Goal: Task Accomplishment & Management: Use online tool/utility

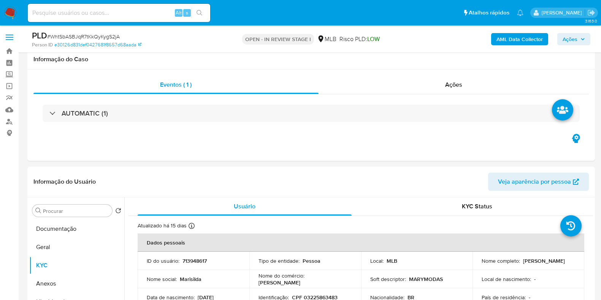
select select "10"
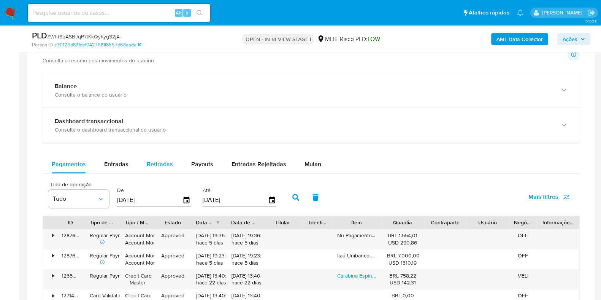
scroll to position [570, 0]
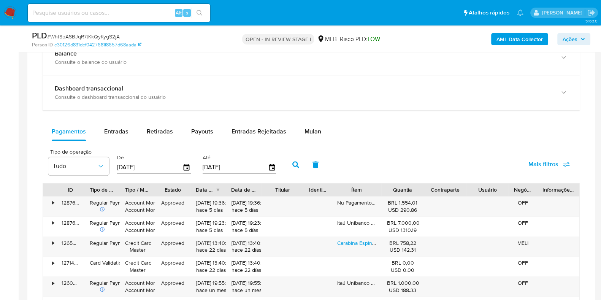
click at [553, 166] on span "Mais filtros" at bounding box center [543, 164] width 30 height 18
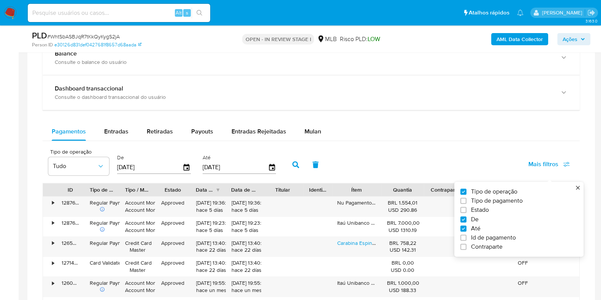
click at [481, 235] on span "Id de pagamento" at bounding box center [493, 238] width 45 height 8
click at [466, 235] on input "Id de pagamento" at bounding box center [463, 238] width 6 height 6
checkbox input "true"
click at [323, 166] on input "number" at bounding box center [323, 167] width 75 height 10
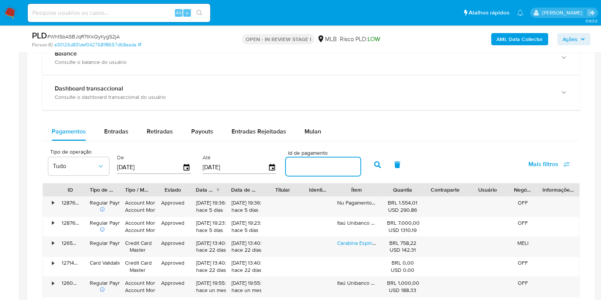
click at [319, 166] on input "number" at bounding box center [323, 167] width 75 height 10
paste input "128761749027"
type input "128761749027"
click at [374, 164] on icon "button" at bounding box center [377, 164] width 7 height 7
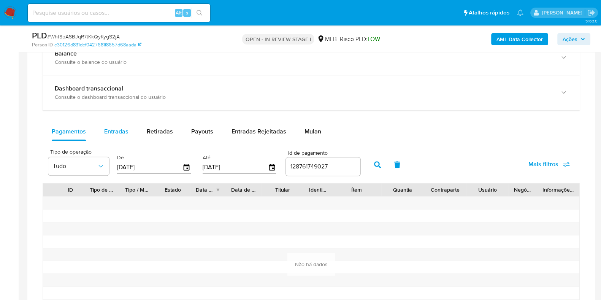
click at [125, 130] on span "Entradas" at bounding box center [116, 131] width 24 height 9
select select "10"
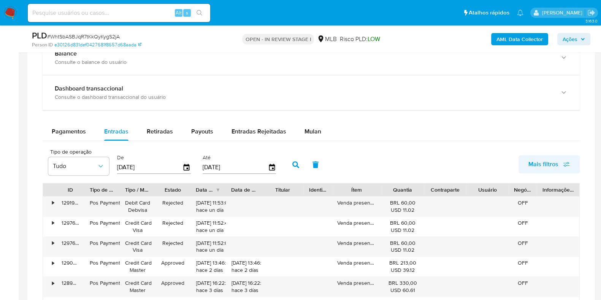
click at [554, 165] on span "Mais filtros" at bounding box center [543, 164] width 30 height 18
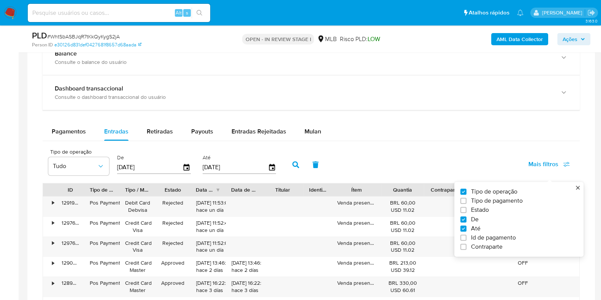
click at [499, 236] on span "Id de pagamento" at bounding box center [493, 238] width 45 height 8
click at [466, 236] on input "Id de pagamento" at bounding box center [463, 238] width 6 height 6
checkbox input "true"
click at [328, 160] on div at bounding box center [323, 166] width 75 height 18
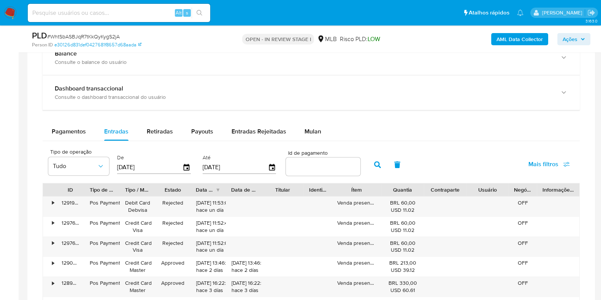
click at [324, 166] on input "number" at bounding box center [323, 167] width 75 height 10
paste input "128761749027"
type input "128761749027"
click at [374, 166] on icon "button" at bounding box center [377, 164] width 7 height 7
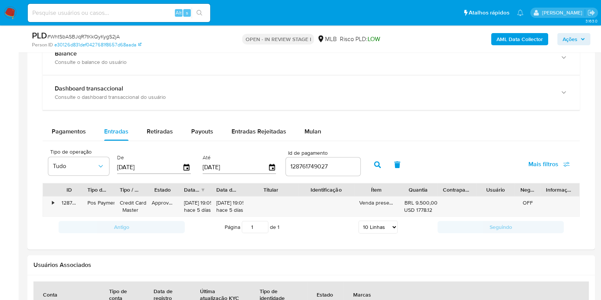
drag, startPoint x: 303, startPoint y: 189, endPoint x: 316, endPoint y: 190, distance: 13.0
click at [316, 190] on div "ID Tipo de operação Tipo / Método Estado Data de criação Data de aprovação Titu…" at bounding box center [311, 189] width 536 height 13
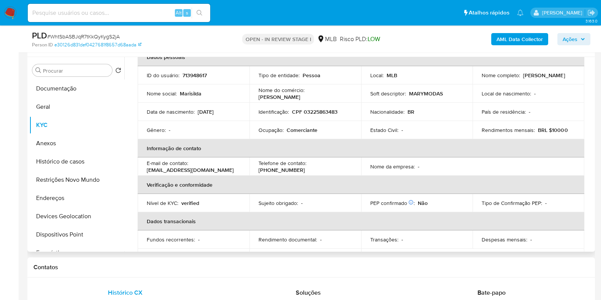
scroll to position [0, 0]
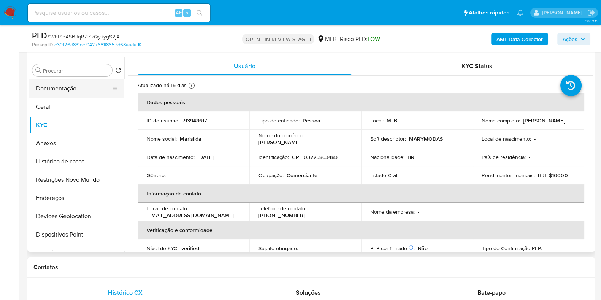
click at [72, 92] on button "Documentação" at bounding box center [73, 88] width 89 height 18
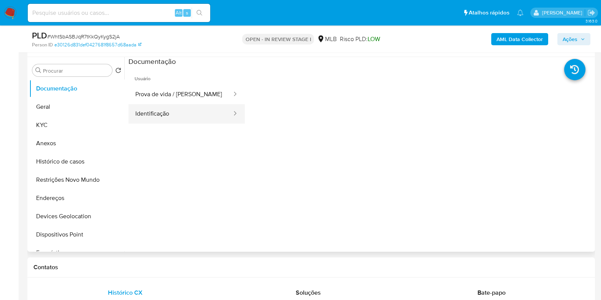
click at [171, 109] on button "Identificação" at bounding box center [180, 113] width 104 height 19
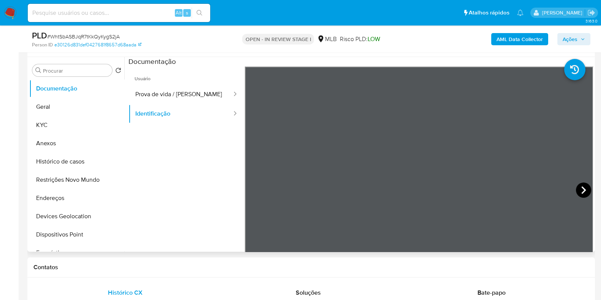
click at [576, 189] on icon at bounding box center [583, 189] width 15 height 15
click at [87, 100] on button "Geral" at bounding box center [73, 107] width 89 height 18
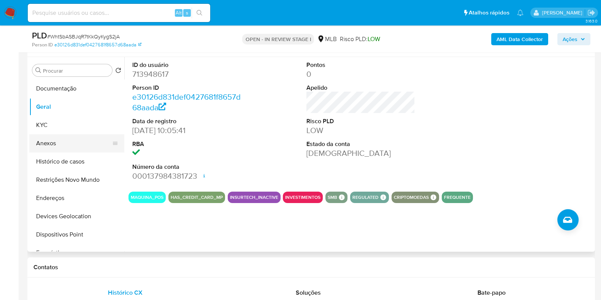
click at [78, 146] on button "Anexos" at bounding box center [73, 143] width 89 height 18
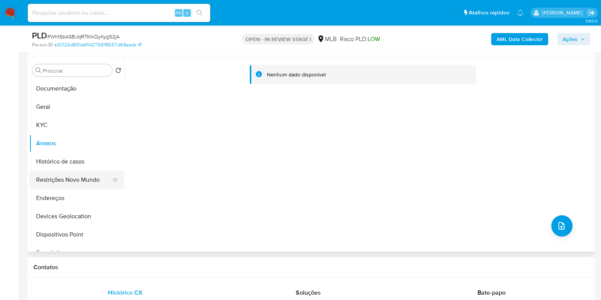
click at [57, 183] on button "Restrições Novo Mundo" at bounding box center [73, 180] width 89 height 18
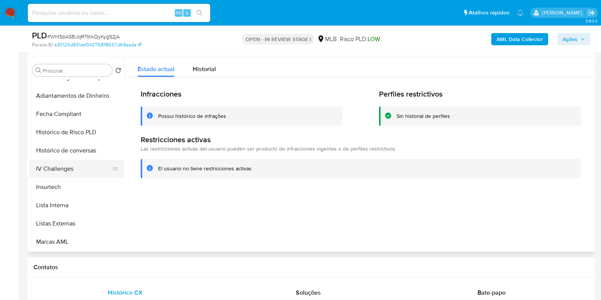
scroll to position [332, 0]
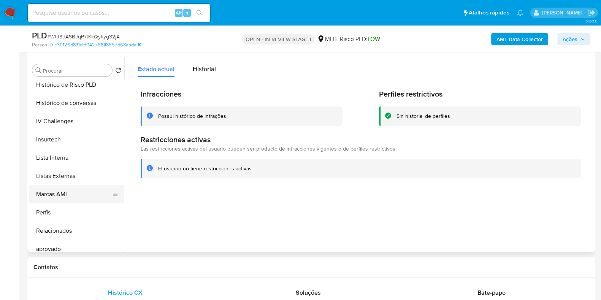
click at [78, 190] on button "Marcas AML" at bounding box center [73, 194] width 89 height 18
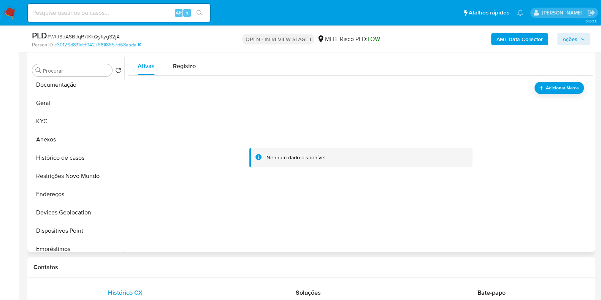
scroll to position [0, 0]
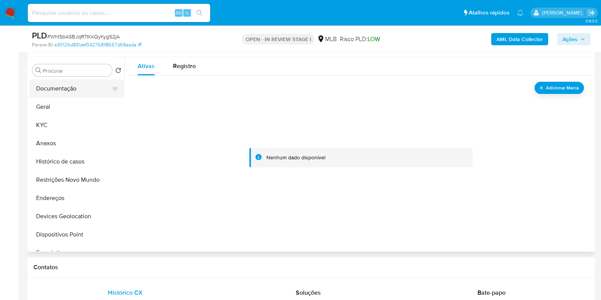
click at [67, 90] on button "Documentação" at bounding box center [73, 88] width 89 height 18
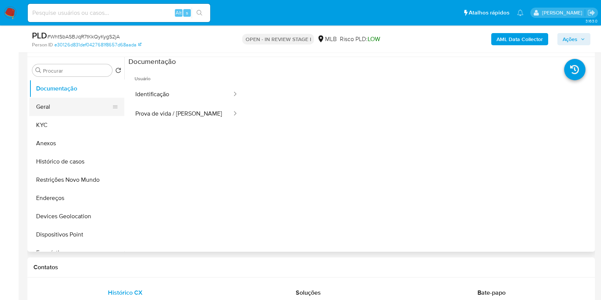
click at [63, 111] on button "Geral" at bounding box center [73, 107] width 89 height 18
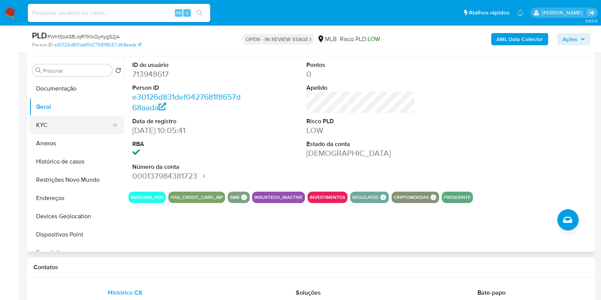
click at [50, 124] on button "KYC" at bounding box center [73, 125] width 89 height 18
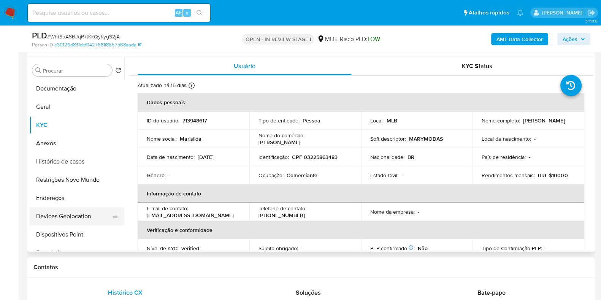
click at [67, 207] on button "Devices Geolocation" at bounding box center [73, 216] width 89 height 18
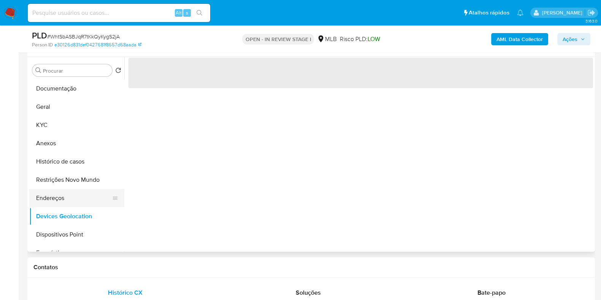
click at [59, 194] on button "Endereços" at bounding box center [73, 198] width 89 height 18
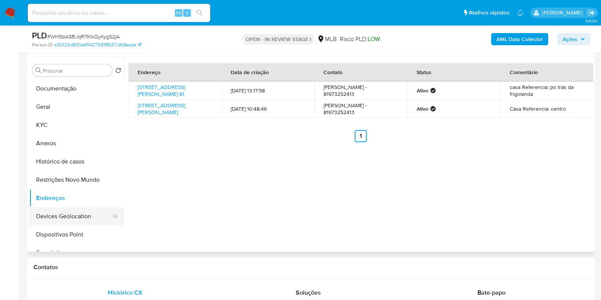
drag, startPoint x: 73, startPoint y: 217, endPoint x: 76, endPoint y: 213, distance: 5.1
click at [73, 216] on button "Devices Geolocation" at bounding box center [73, 216] width 89 height 18
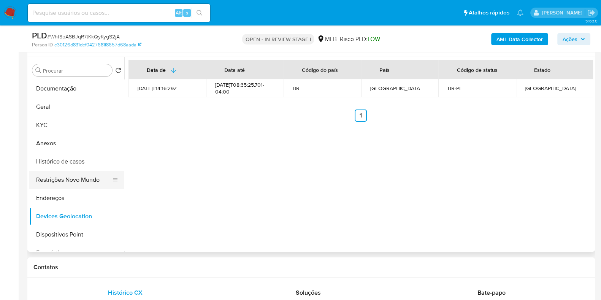
click at [89, 181] on button "Restrições Novo Mundo" at bounding box center [73, 180] width 89 height 18
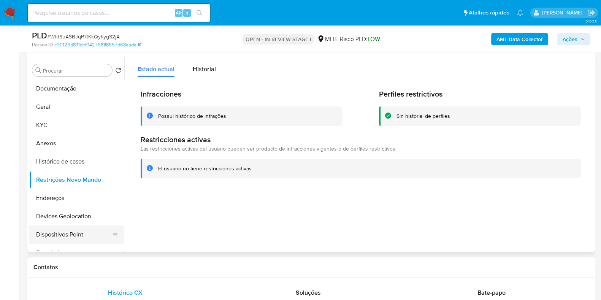
click at [70, 236] on button "Dispositivos Point" at bounding box center [73, 234] width 89 height 18
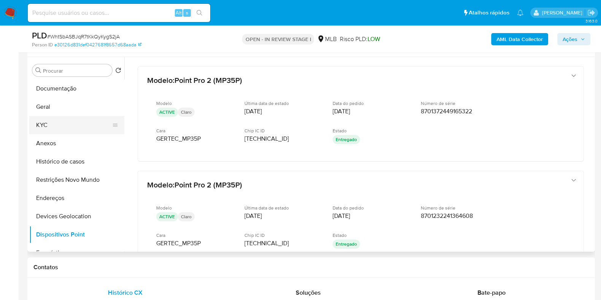
click at [59, 125] on button "KYC" at bounding box center [73, 125] width 89 height 18
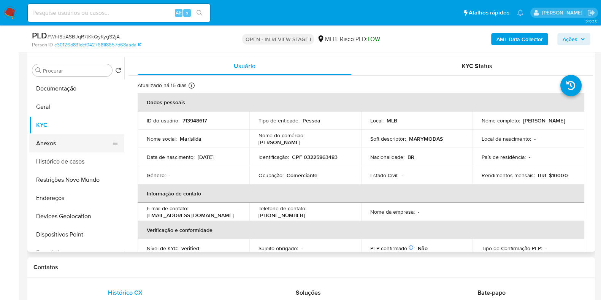
click at [54, 145] on button "Anexos" at bounding box center [73, 143] width 89 height 18
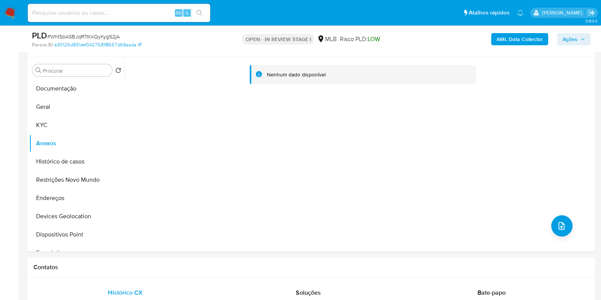
click at [504, 39] on b "AML Data Collector" at bounding box center [519, 39] width 46 height 12
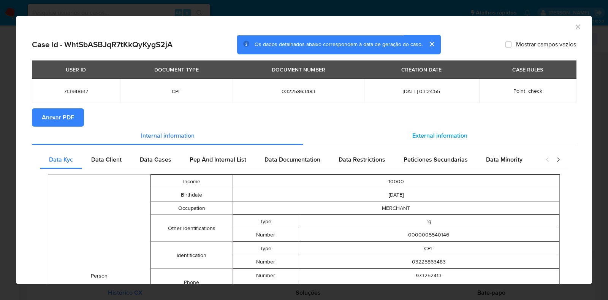
click at [421, 144] on div "External information" at bounding box center [439, 136] width 273 height 18
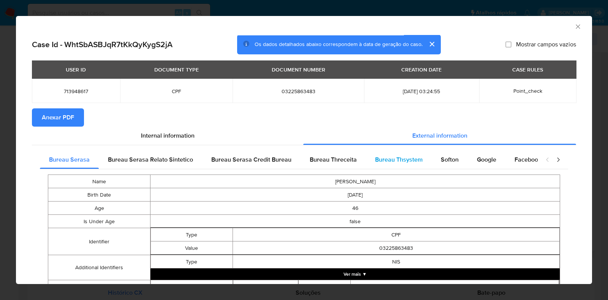
click at [420, 160] on div "Bureau Thsystem" at bounding box center [399, 160] width 66 height 18
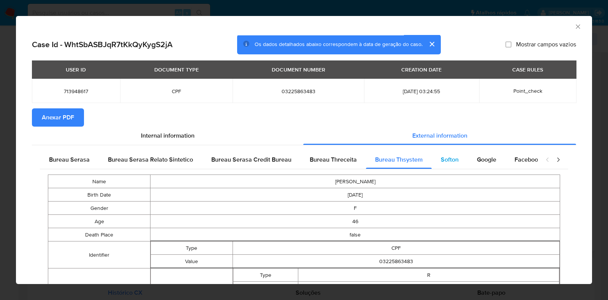
click at [460, 165] on div "Softon" at bounding box center [450, 160] width 36 height 18
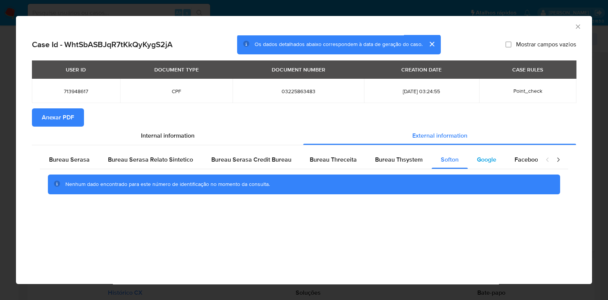
click at [477, 157] on span "Google" at bounding box center [486, 159] width 19 height 9
click at [84, 119] on section "Anexar PDF" at bounding box center [304, 117] width 544 height 18
click at [59, 114] on span "Anexar PDF" at bounding box center [58, 117] width 32 height 17
click at [578, 25] on icon "Fechar a janela" at bounding box center [578, 27] width 8 height 8
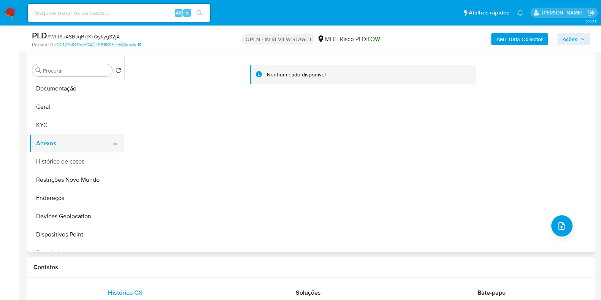
drag, startPoint x: 65, startPoint y: 132, endPoint x: 63, endPoint y: 136, distance: 4.2
click at [65, 132] on button "KYC" at bounding box center [76, 125] width 95 height 18
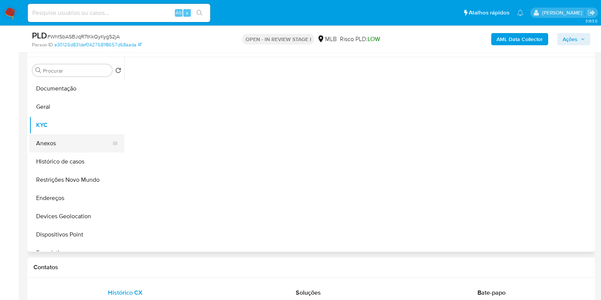
click at [61, 142] on button "Anexos" at bounding box center [73, 143] width 89 height 18
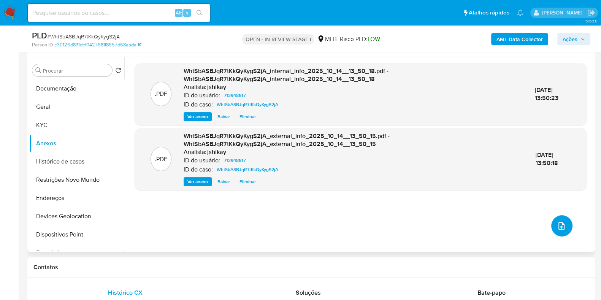
click at [559, 224] on icon "upload-file" at bounding box center [561, 225] width 9 height 9
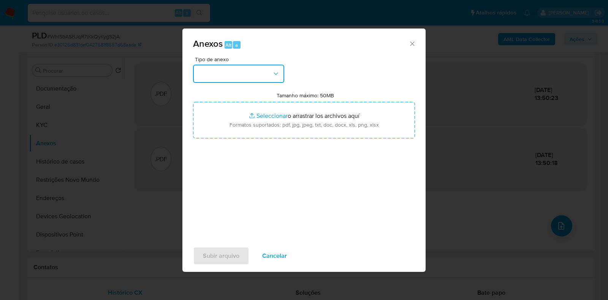
click at [236, 75] on button "button" at bounding box center [238, 74] width 91 height 18
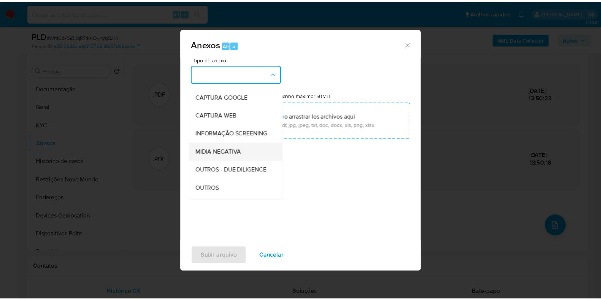
scroll to position [47, 0]
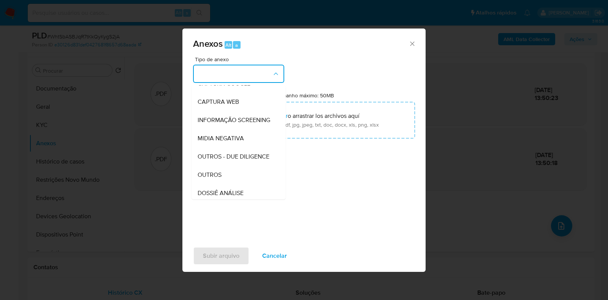
drag, startPoint x: 219, startPoint y: 185, endPoint x: 224, endPoint y: 176, distance: 10.4
click at [219, 179] on span "OUTROS" at bounding box center [210, 175] width 24 height 8
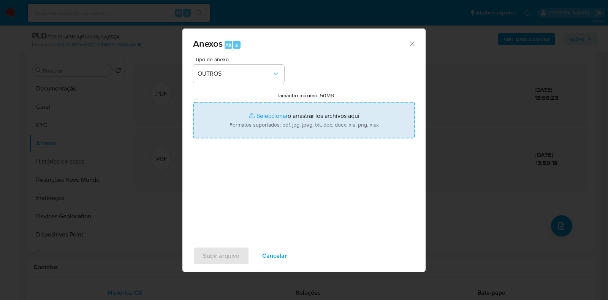
click at [256, 130] on input "Tamanho máximo: 50MB Seleccionar archivos" at bounding box center [304, 120] width 222 height 36
type input "C:\fakepath\Mulan 713948617_2025_10_13_15_59_11 - Resumen TX.pdf"
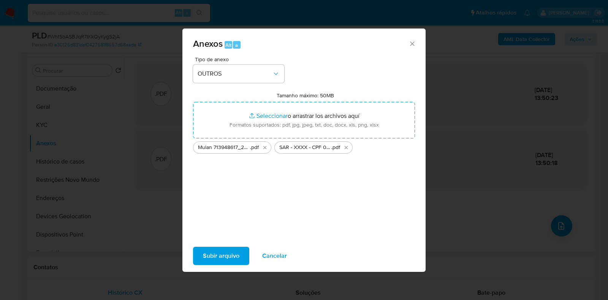
click at [227, 252] on span "Subir arquivo" at bounding box center [221, 255] width 36 height 17
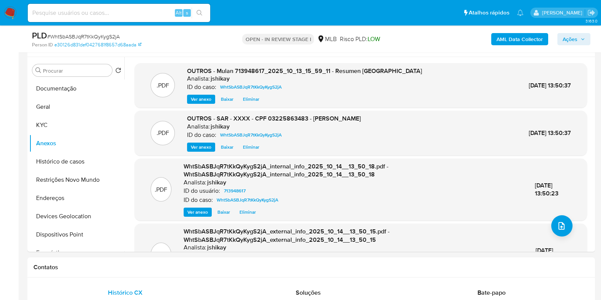
click at [577, 35] on span "Ações" at bounding box center [570, 39] width 15 height 12
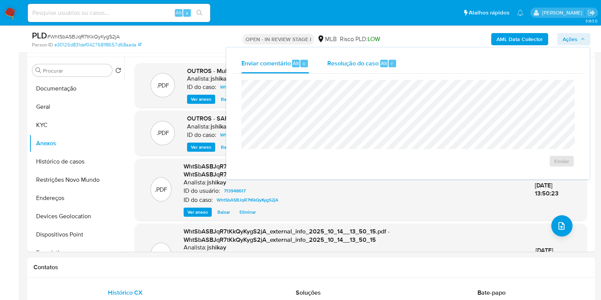
click at [378, 55] on div "Resolução do caso Alt r" at bounding box center [362, 64] width 70 height 20
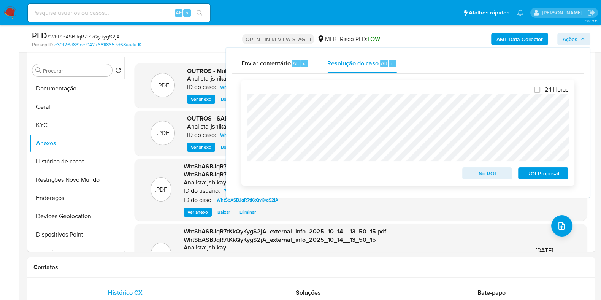
click at [530, 174] on span "ROI Proposal" at bounding box center [543, 173] width 40 height 11
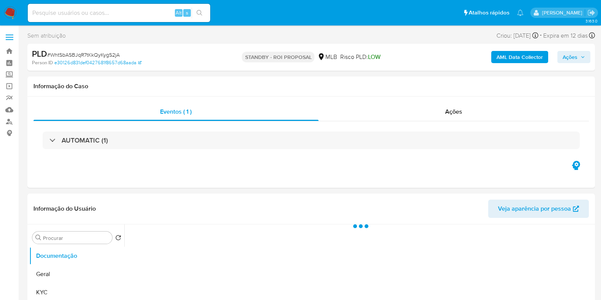
select select "10"
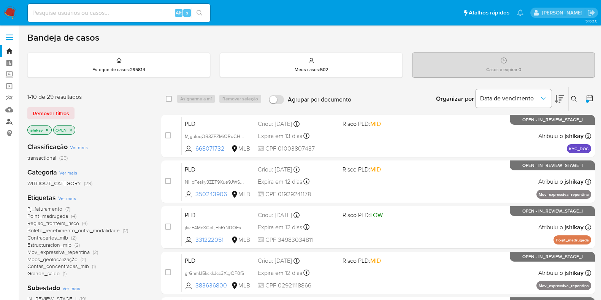
click at [10, 119] on link "Localizador de pessoas" at bounding box center [45, 122] width 90 height 12
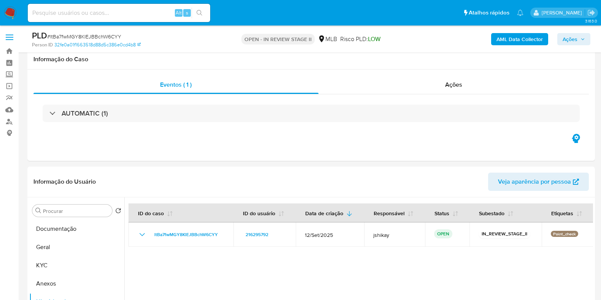
select select "10"
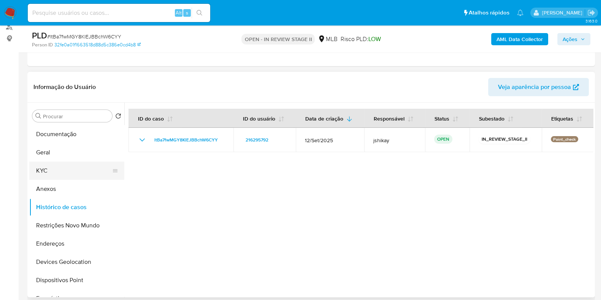
click at [61, 167] on button "KYC" at bounding box center [73, 171] width 89 height 18
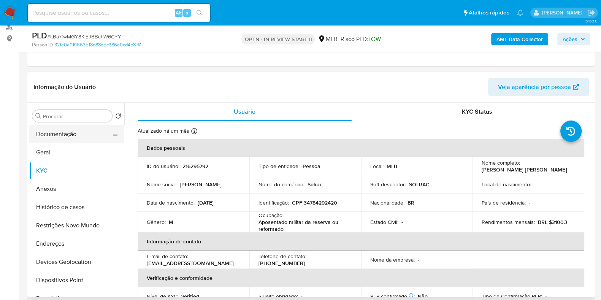
click at [75, 134] on button "Documentação" at bounding box center [73, 134] width 89 height 18
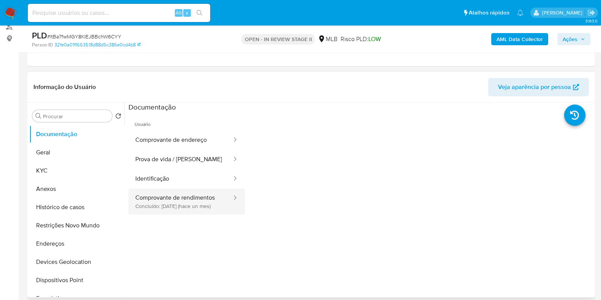
click at [189, 206] on button "Comprovante de rendimentos Concluído: 17/09/2025 (hace un mes)" at bounding box center [180, 202] width 104 height 26
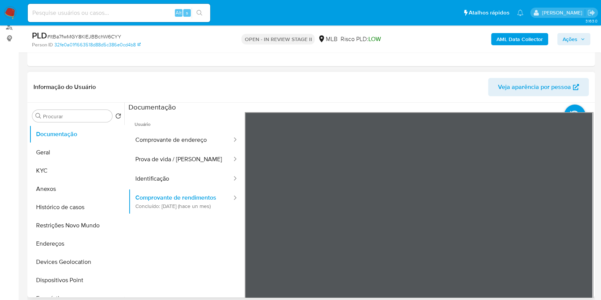
scroll to position [143, 0]
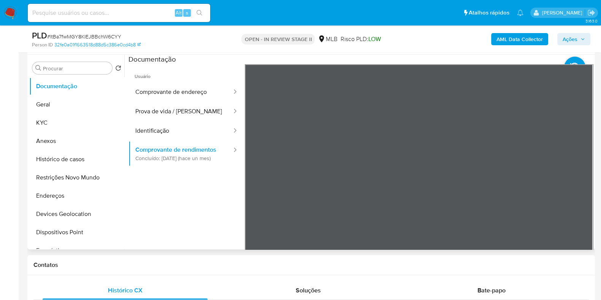
drag, startPoint x: 192, startPoint y: 89, endPoint x: 190, endPoint y: 82, distance: 7.5
click at [192, 87] on button "Comprovante de endereço" at bounding box center [180, 91] width 104 height 19
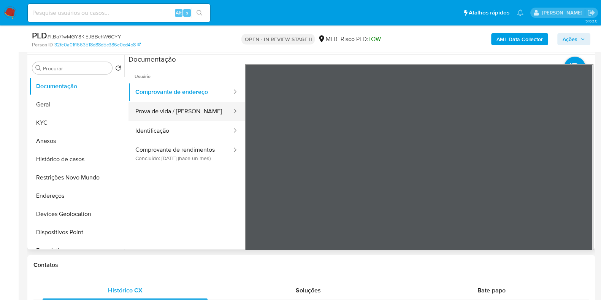
click at [190, 107] on button "Prova de vida / Selfie" at bounding box center [180, 111] width 104 height 19
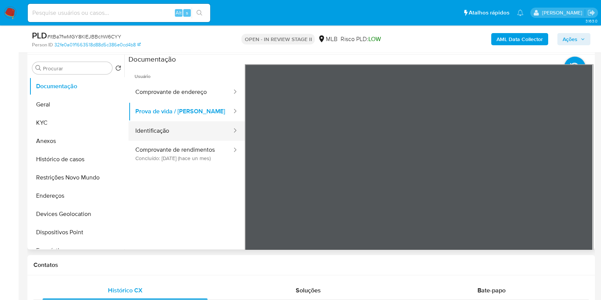
click at [192, 128] on button "Identificação" at bounding box center [180, 130] width 104 height 19
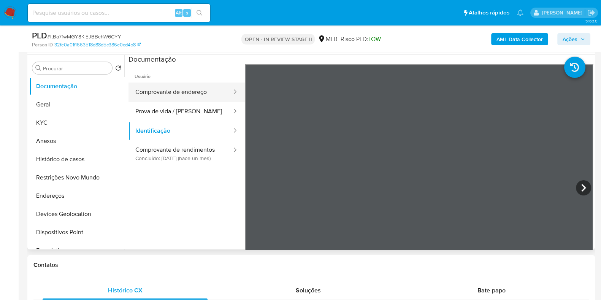
click at [187, 97] on button "Comprovante de endereço" at bounding box center [180, 91] width 104 height 19
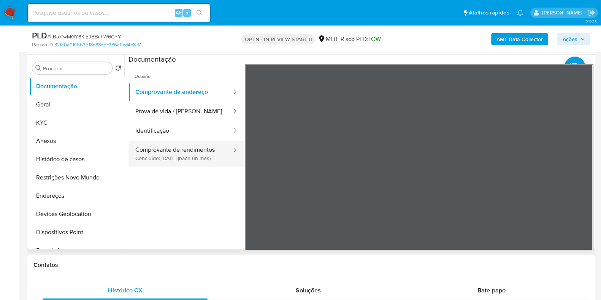
click at [179, 141] on button "Comprovante de rendimentos Concluído: 17/09/2025 (hace un mes)" at bounding box center [180, 154] width 104 height 26
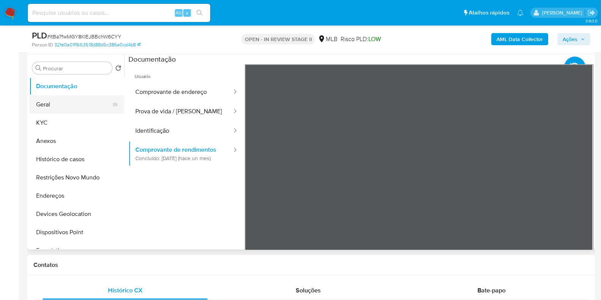
click at [59, 101] on button "Geral" at bounding box center [73, 104] width 89 height 18
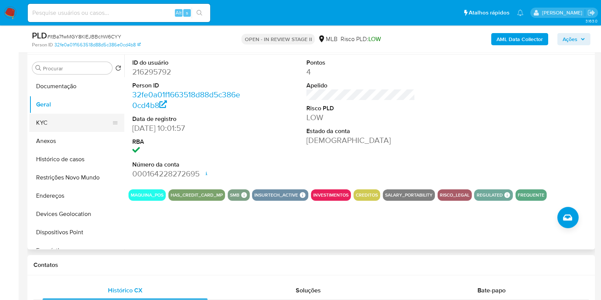
click at [59, 122] on button "KYC" at bounding box center [73, 123] width 89 height 18
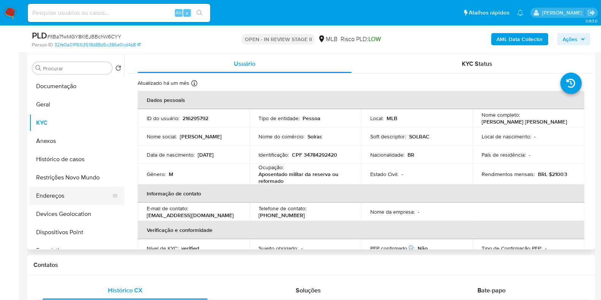
click at [71, 198] on button "Endereços" at bounding box center [73, 196] width 89 height 18
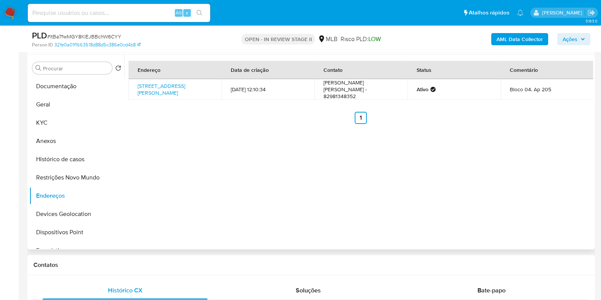
drag, startPoint x: 66, startPoint y: 213, endPoint x: 145, endPoint y: 202, distance: 79.5
click at [67, 214] on button "Devices Geolocation" at bounding box center [76, 214] width 95 height 18
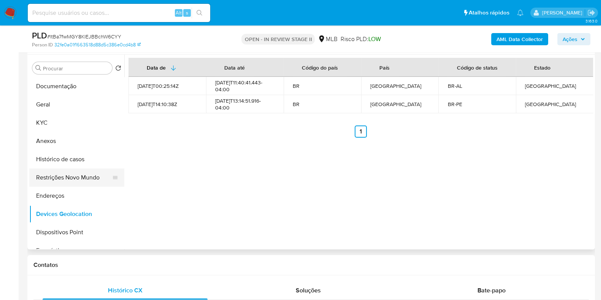
click at [70, 182] on button "Restrições Novo Mundo" at bounding box center [73, 177] width 89 height 18
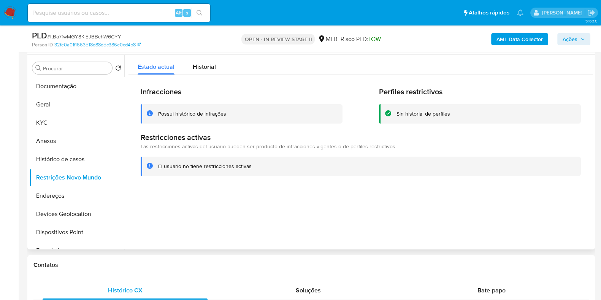
drag, startPoint x: 70, startPoint y: 236, endPoint x: 144, endPoint y: 231, distance: 74.3
click at [70, 236] on button "Dispositivos Point" at bounding box center [76, 232] width 95 height 18
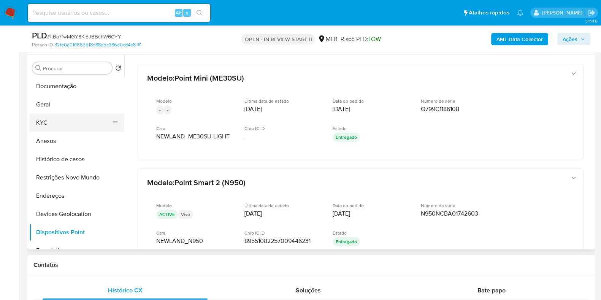
click at [53, 130] on button "KYC" at bounding box center [73, 123] width 89 height 18
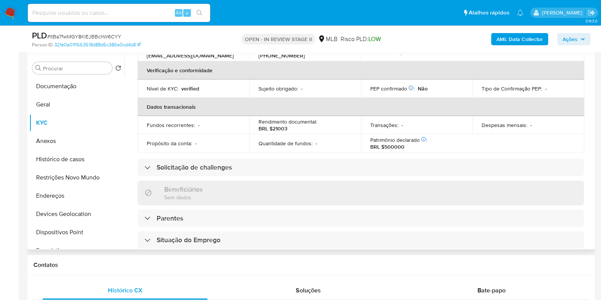
scroll to position [0, 0]
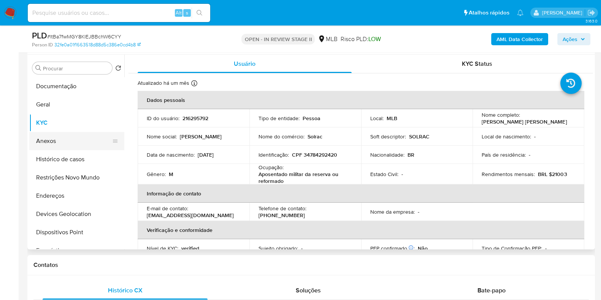
click at [52, 136] on button "Anexos" at bounding box center [73, 141] width 89 height 18
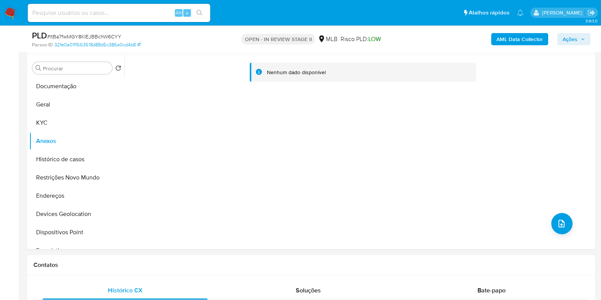
click at [581, 39] on icon "button" at bounding box center [582, 39] width 5 height 5
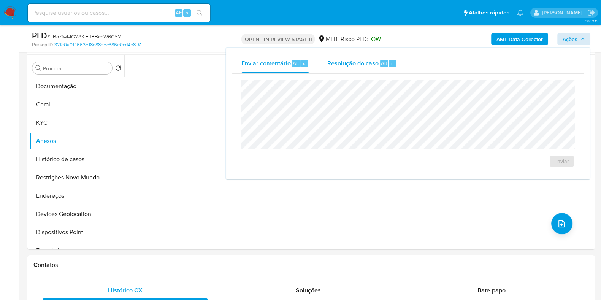
click at [376, 68] on div "Resolução do caso Alt r" at bounding box center [362, 64] width 70 height 20
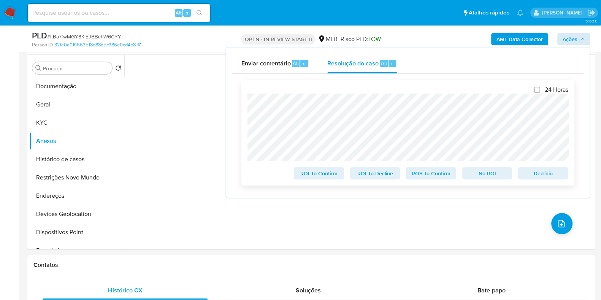
click at [534, 176] on span "Declínio" at bounding box center [543, 173] width 40 height 11
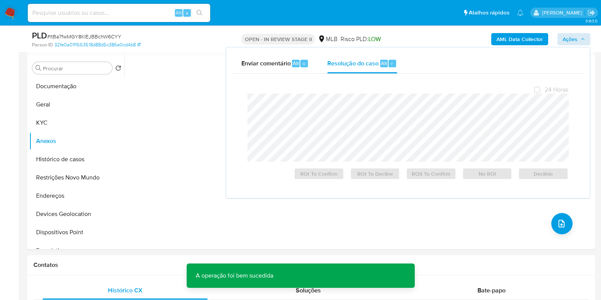
click at [85, 35] on span "# ltBa7fwMGY8KlEJBBchW6CYY" at bounding box center [84, 37] width 74 height 8
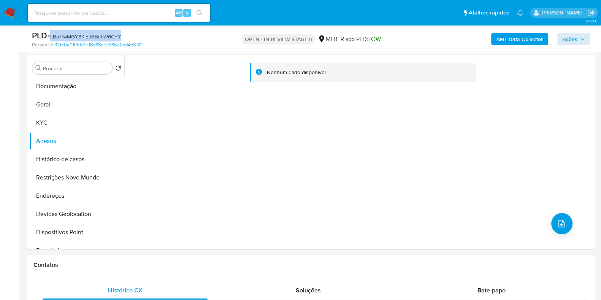
copy span "ltBa7fwMGY8KlEJBBchW6CYY"
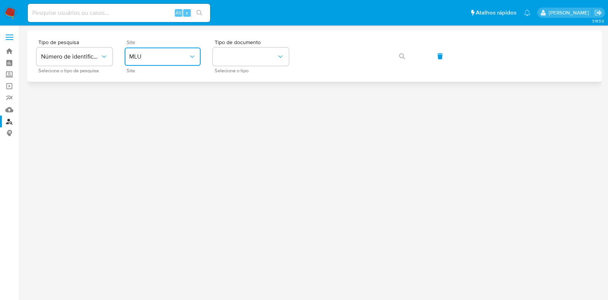
click at [149, 59] on span "MLU" at bounding box center [158, 57] width 59 height 8
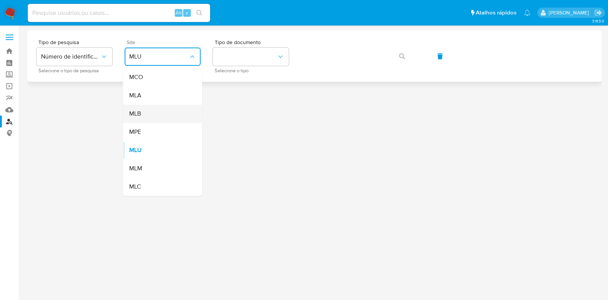
click at [152, 111] on div "MLB" at bounding box center [160, 114] width 62 height 18
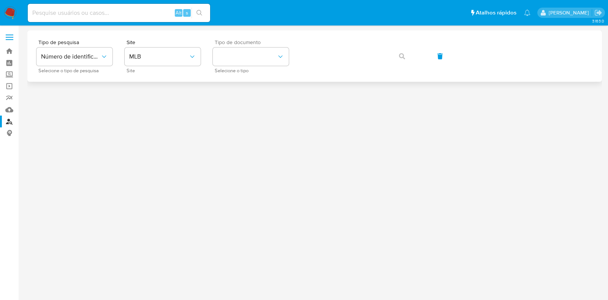
click at [232, 69] on span "Selecione o tipo" at bounding box center [253, 71] width 76 height 4
click at [236, 63] on button "identificationType" at bounding box center [251, 57] width 76 height 18
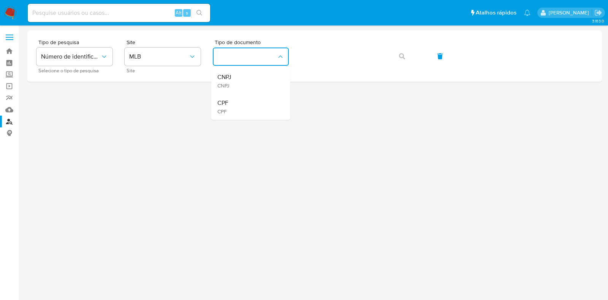
drag, startPoint x: 243, startPoint y: 101, endPoint x: 275, endPoint y: 87, distance: 35.5
click at [244, 101] on div "CPF CPF" at bounding box center [248, 107] width 62 height 26
click at [396, 48] on button "button" at bounding box center [402, 56] width 26 height 18
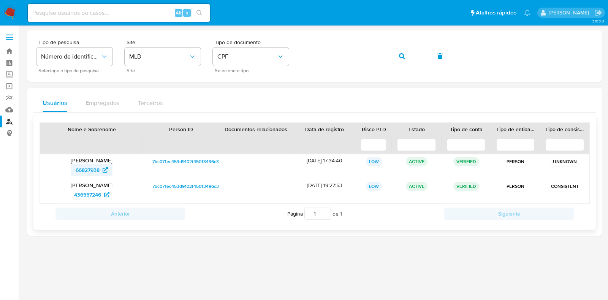
click at [98, 172] on span "66827938" at bounding box center [88, 170] width 24 height 12
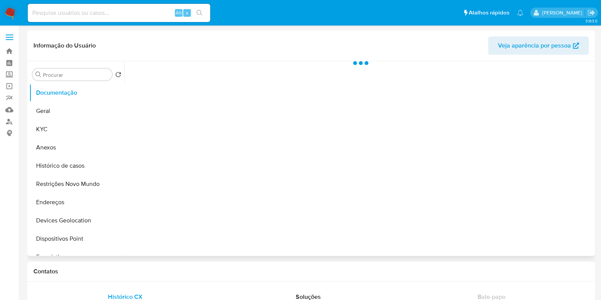
select select "10"
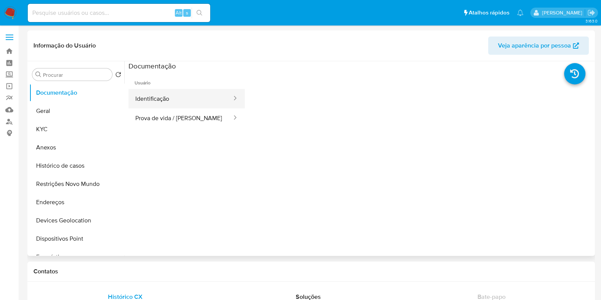
click at [184, 98] on button "Identificação" at bounding box center [180, 98] width 104 height 19
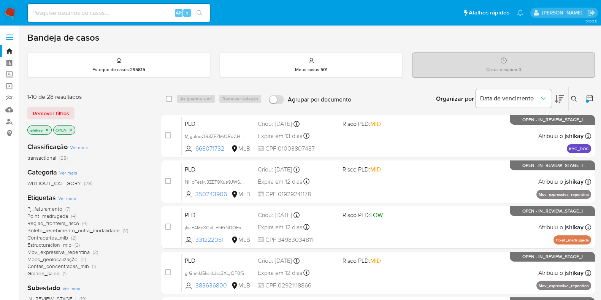
click at [576, 97] on icon at bounding box center [574, 99] width 6 height 6
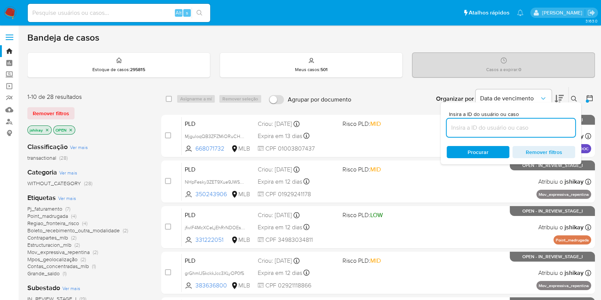
click at [475, 124] on input at bounding box center [511, 128] width 128 height 10
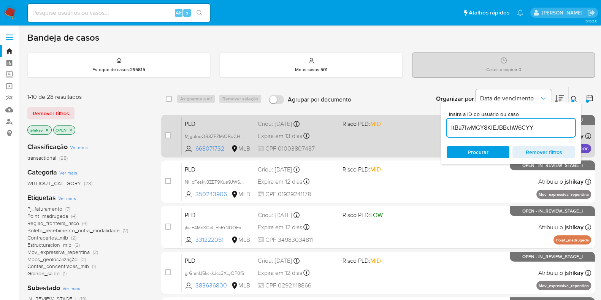
type input "ltBa7fwMGY8KlEJBBchW6CYY"
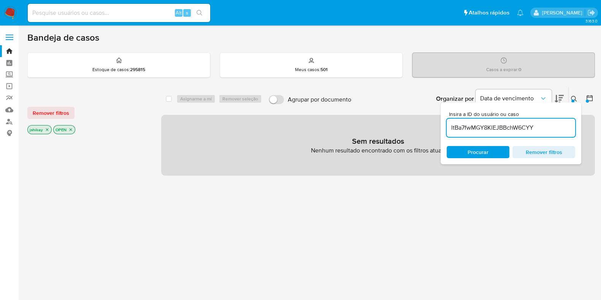
click at [45, 128] on icon "close-filter" at bounding box center [47, 129] width 5 height 5
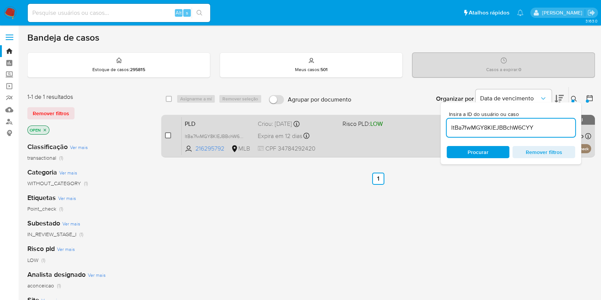
click at [165, 136] on input "checkbox" at bounding box center [168, 135] width 6 height 6
checkbox input "true"
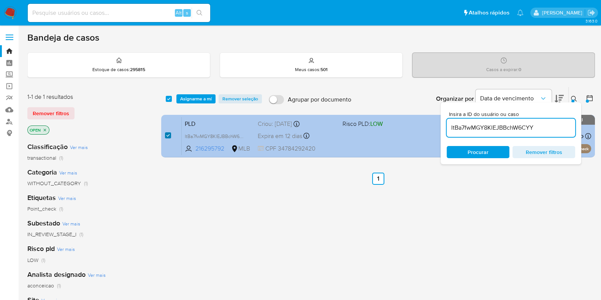
checkbox input "true"
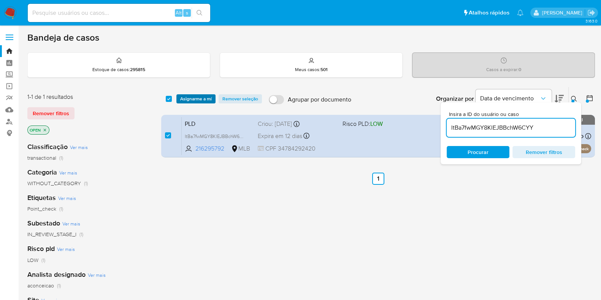
click at [187, 100] on span "Asignarme a mí" at bounding box center [196, 99] width 32 height 8
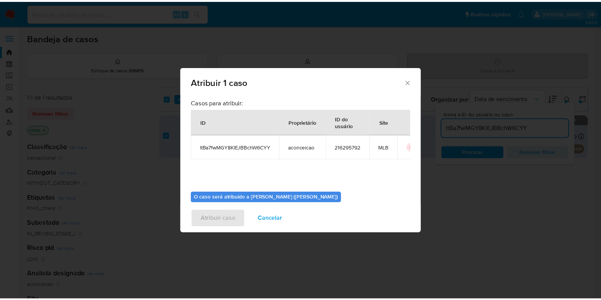
scroll to position [39, 0]
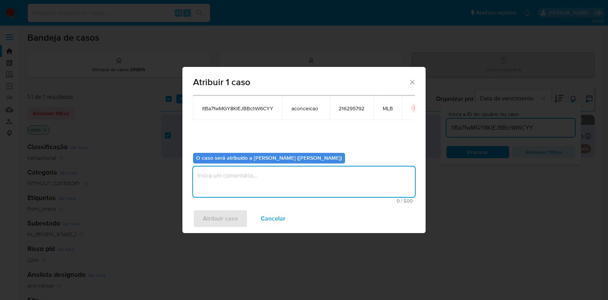
click at [211, 176] on textarea "assign-modal" at bounding box center [304, 181] width 222 height 30
type textarea "Analise em Stage I"
click at [219, 213] on span "Atribuir caso" at bounding box center [220, 218] width 35 height 17
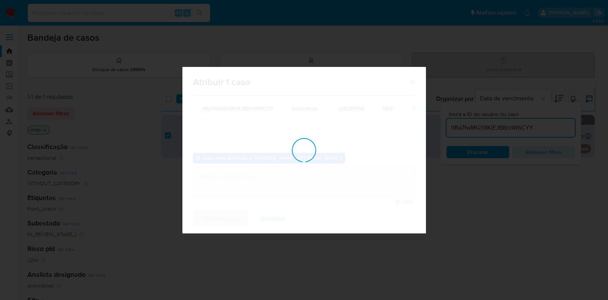
checkbox input "false"
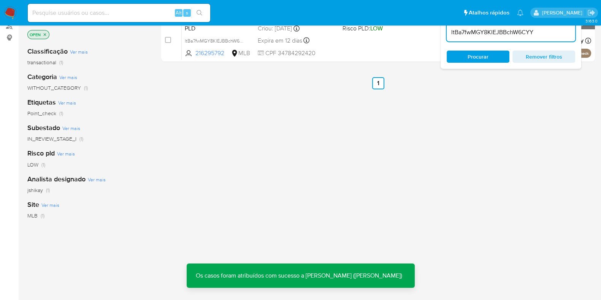
scroll to position [143, 0]
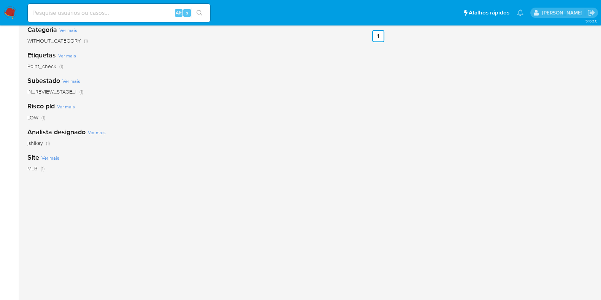
click at [38, 143] on span "jshikay" at bounding box center [35, 143] width 16 height 8
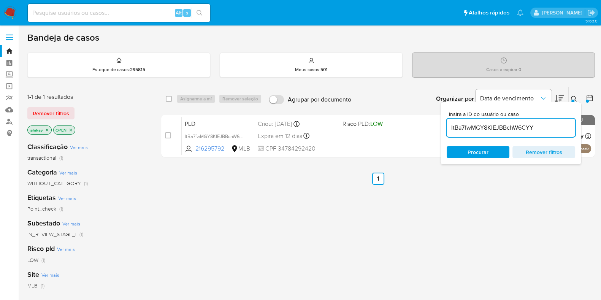
click at [547, 150] on span "Remover filtros" at bounding box center [544, 152] width 52 height 11
click at [572, 98] on icon at bounding box center [574, 99] width 6 height 6
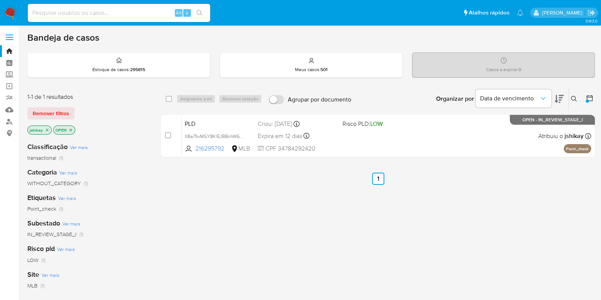
click at [574, 98] on icon at bounding box center [574, 99] width 6 height 6
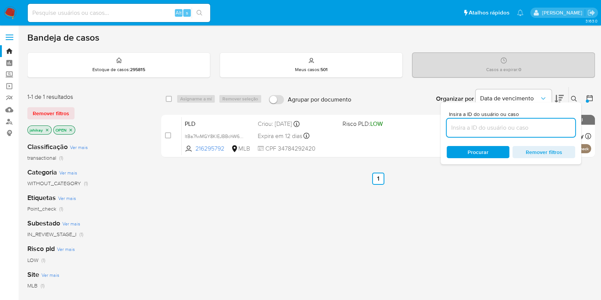
drag, startPoint x: 523, startPoint y: 126, endPoint x: 517, endPoint y: 131, distance: 7.8
click at [523, 126] on input at bounding box center [511, 128] width 128 height 10
click at [473, 153] on span "Procurar" at bounding box center [478, 152] width 21 height 12
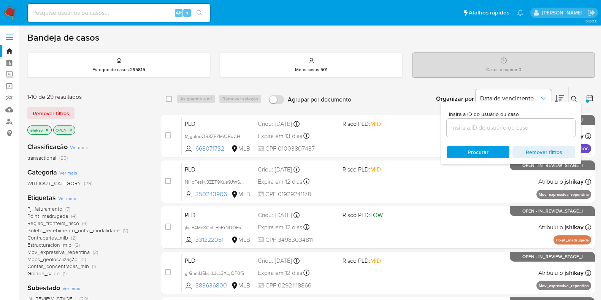
click at [247, 35] on div "Bandeja de casos" at bounding box center [311, 37] width 568 height 11
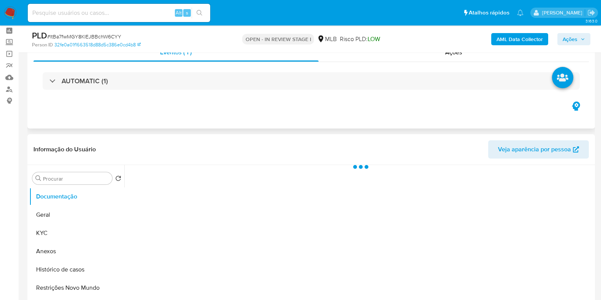
scroll to position [47, 0]
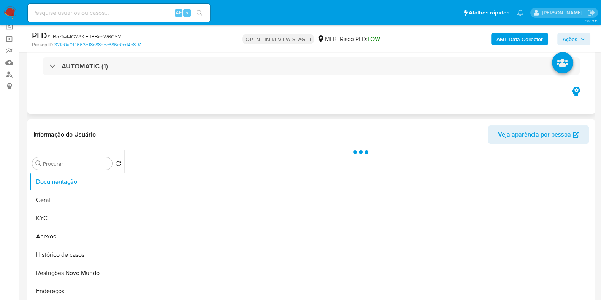
select select "10"
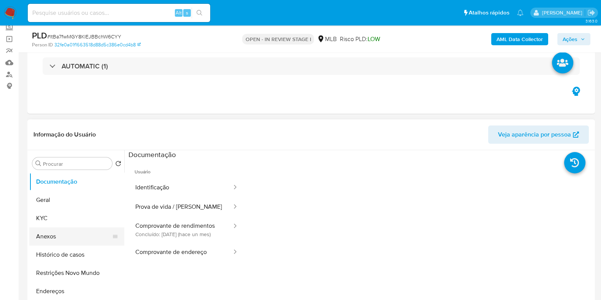
click at [46, 230] on button "Anexos" at bounding box center [73, 236] width 89 height 18
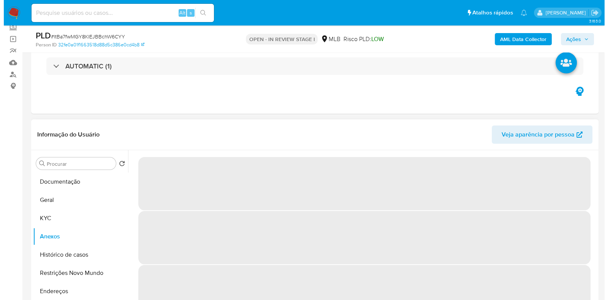
scroll to position [95, 0]
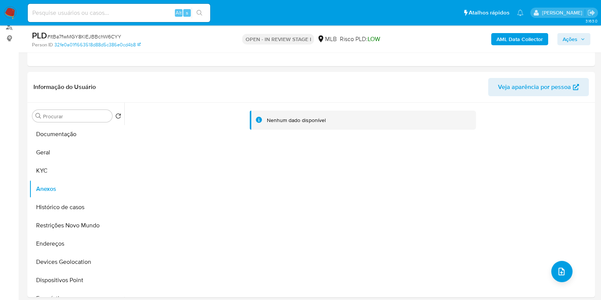
click at [511, 47] on div "AML Data Collector Ações" at bounding box center [498, 39] width 184 height 18
click at [513, 41] on b "AML Data Collector" at bounding box center [519, 39] width 46 height 12
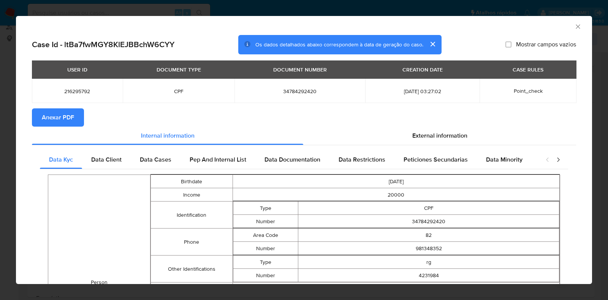
click at [75, 113] on button "Anexar PDF" at bounding box center [58, 117] width 52 height 18
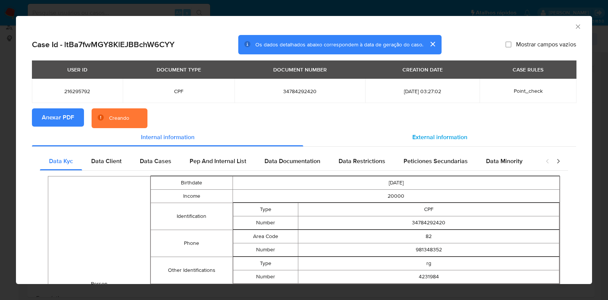
click at [399, 134] on div "External information" at bounding box center [439, 137] width 273 height 18
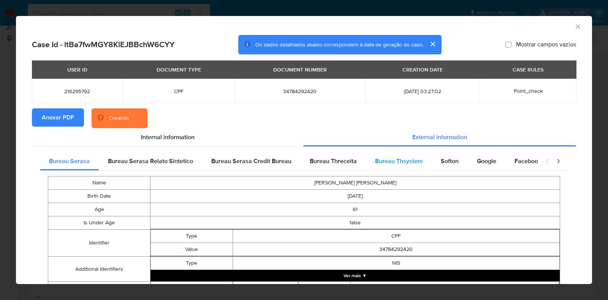
click at [413, 157] on span "Bureau Thsystem" at bounding box center [399, 161] width 48 height 9
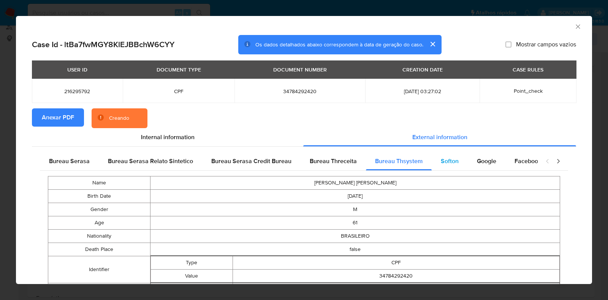
click at [441, 158] on span "Softon" at bounding box center [450, 161] width 18 height 9
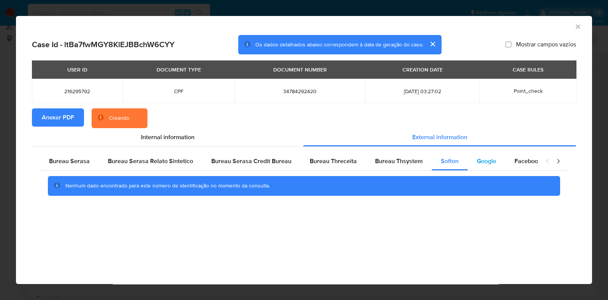
click at [481, 161] on span "Google" at bounding box center [486, 161] width 19 height 9
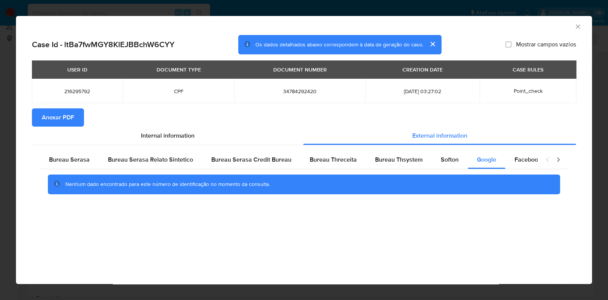
click at [576, 25] on icon "Fechar a janela" at bounding box center [578, 27] width 8 height 8
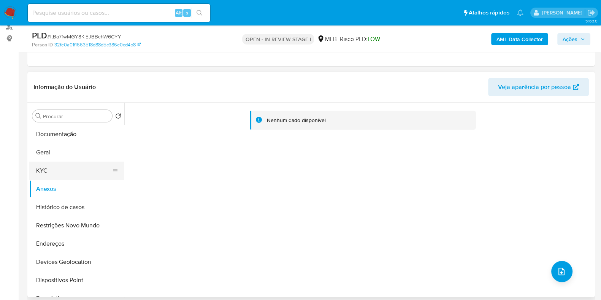
click at [47, 173] on button "KYC" at bounding box center [73, 171] width 89 height 18
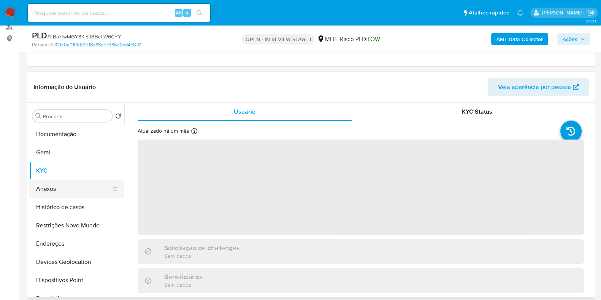
click at [55, 192] on button "Anexos" at bounding box center [73, 189] width 89 height 18
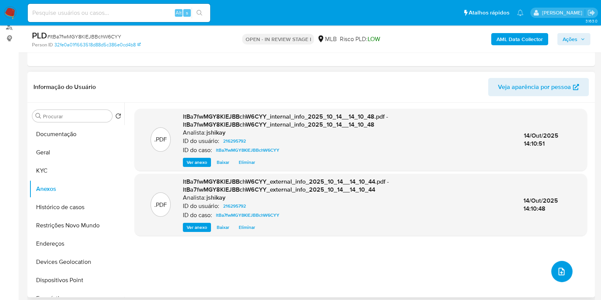
click at [565, 271] on button "upload-file" at bounding box center [561, 271] width 21 height 21
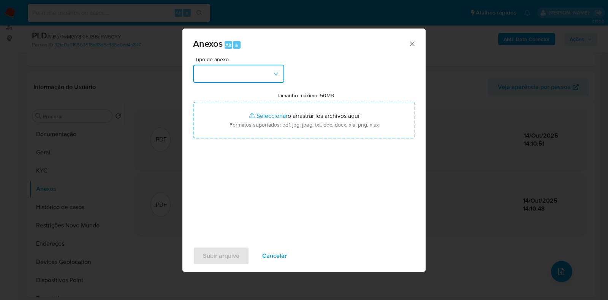
click at [239, 70] on button "button" at bounding box center [238, 74] width 91 height 18
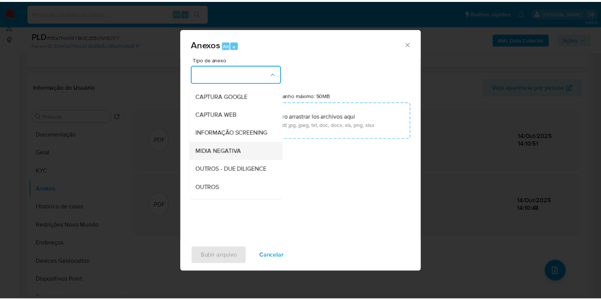
scroll to position [47, 0]
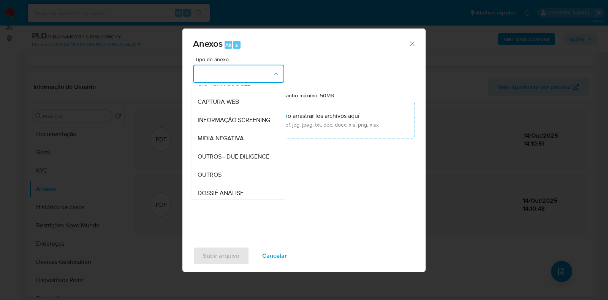
drag, startPoint x: 217, startPoint y: 186, endPoint x: 223, endPoint y: 181, distance: 7.8
click at [217, 179] on span "OUTROS" at bounding box center [210, 175] width 24 height 8
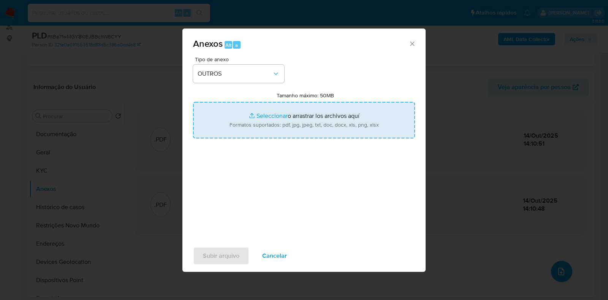
click at [260, 132] on input "Tamanho máximo: 50MB Seleccionar archivos" at bounding box center [304, 120] width 222 height 36
type input "C:\fakepath\Mulan 216295792_2025_10_13_16_00_13 - Resumen TX.pdf"
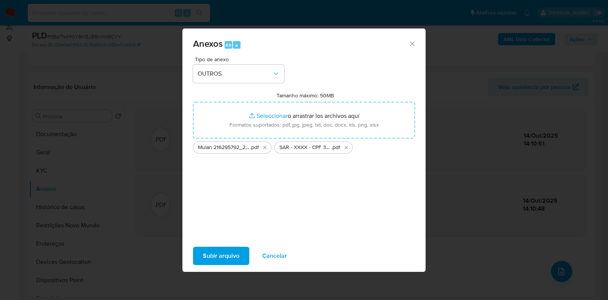
click at [220, 250] on span "Subir arquivo" at bounding box center [221, 255] width 36 height 17
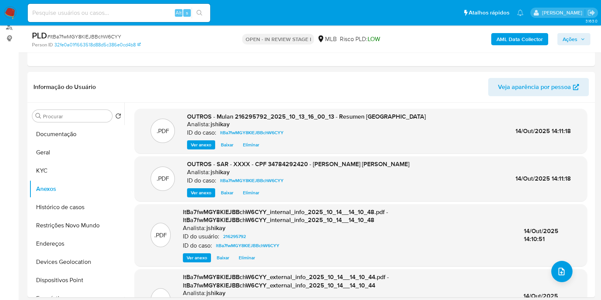
click at [579, 39] on span "Ações" at bounding box center [574, 39] width 22 height 11
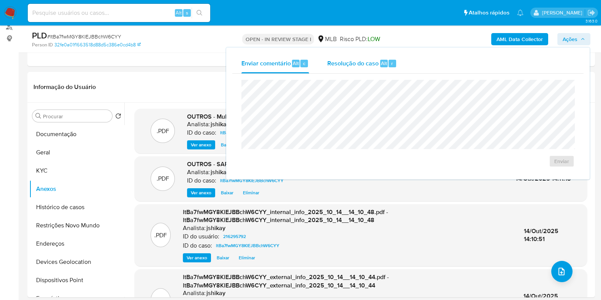
click at [344, 69] on div "Resolução do caso Alt r" at bounding box center [362, 64] width 70 height 20
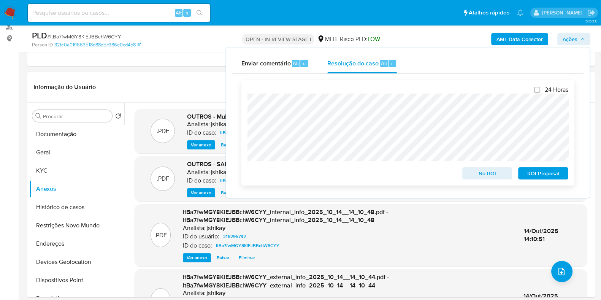
click at [527, 172] on span "ROI Proposal" at bounding box center [543, 173] width 40 height 11
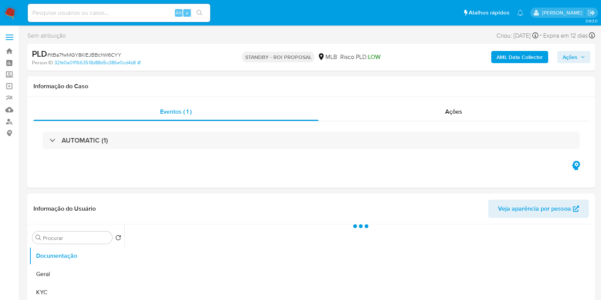
select select "10"
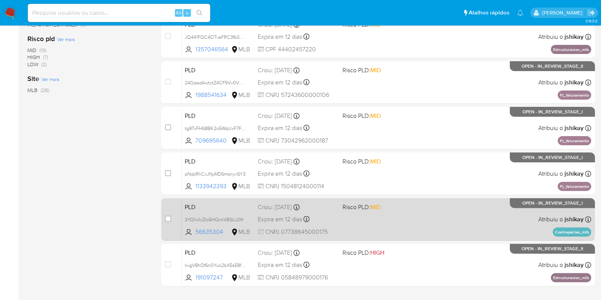
scroll to position [327, 0]
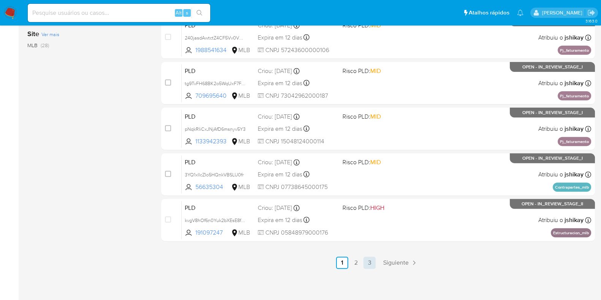
click at [367, 263] on link "3" at bounding box center [369, 263] width 12 height 12
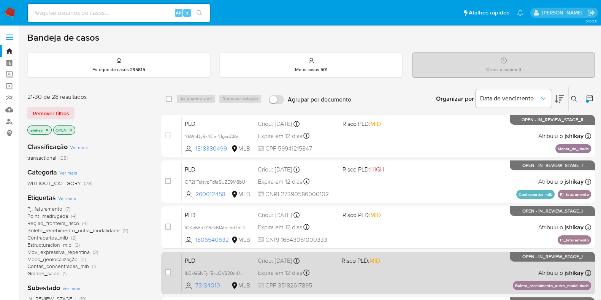
scroll to position [236, 0]
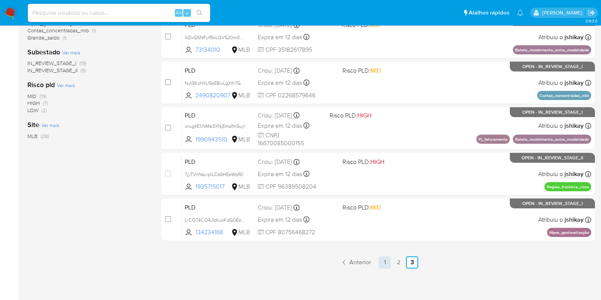
click at [379, 262] on link "1" at bounding box center [385, 262] width 12 height 12
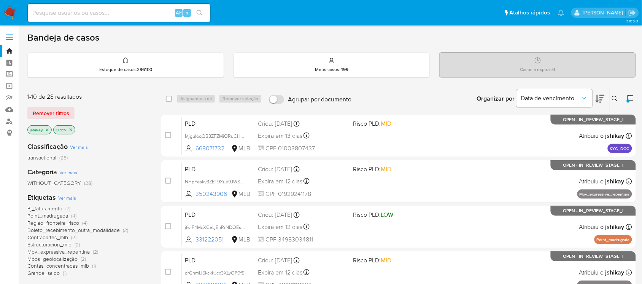
click at [69, 199] on span "Ver mais" at bounding box center [67, 198] width 18 height 7
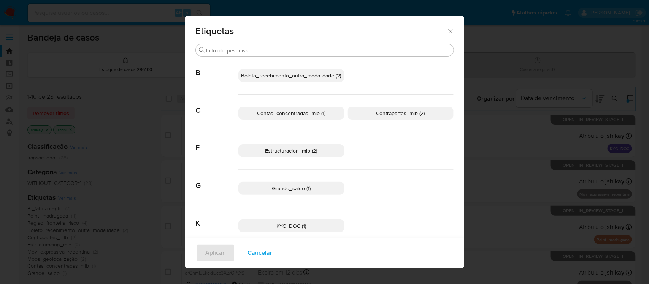
click at [449, 29] on icon "Fechar" at bounding box center [451, 31] width 8 height 8
